Goal: Information Seeking & Learning: Find specific fact

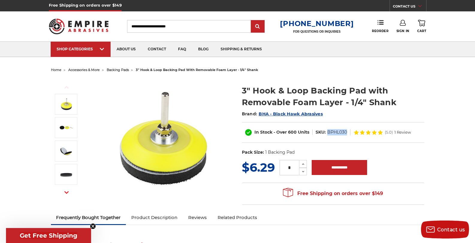
drag, startPoint x: 327, startPoint y: 131, endPoint x: 347, endPoint y: 132, distance: 20.1
click at [347, 132] on dl "SKU: BPHL030" at bounding box center [332, 132] width 38 height 6
copy dd "BPHL030"
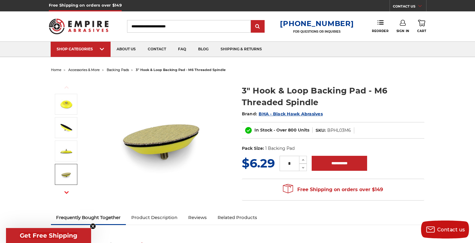
click at [65, 193] on use "button" at bounding box center [66, 192] width 4 height 2
